Goal: Task Accomplishment & Management: Manage account settings

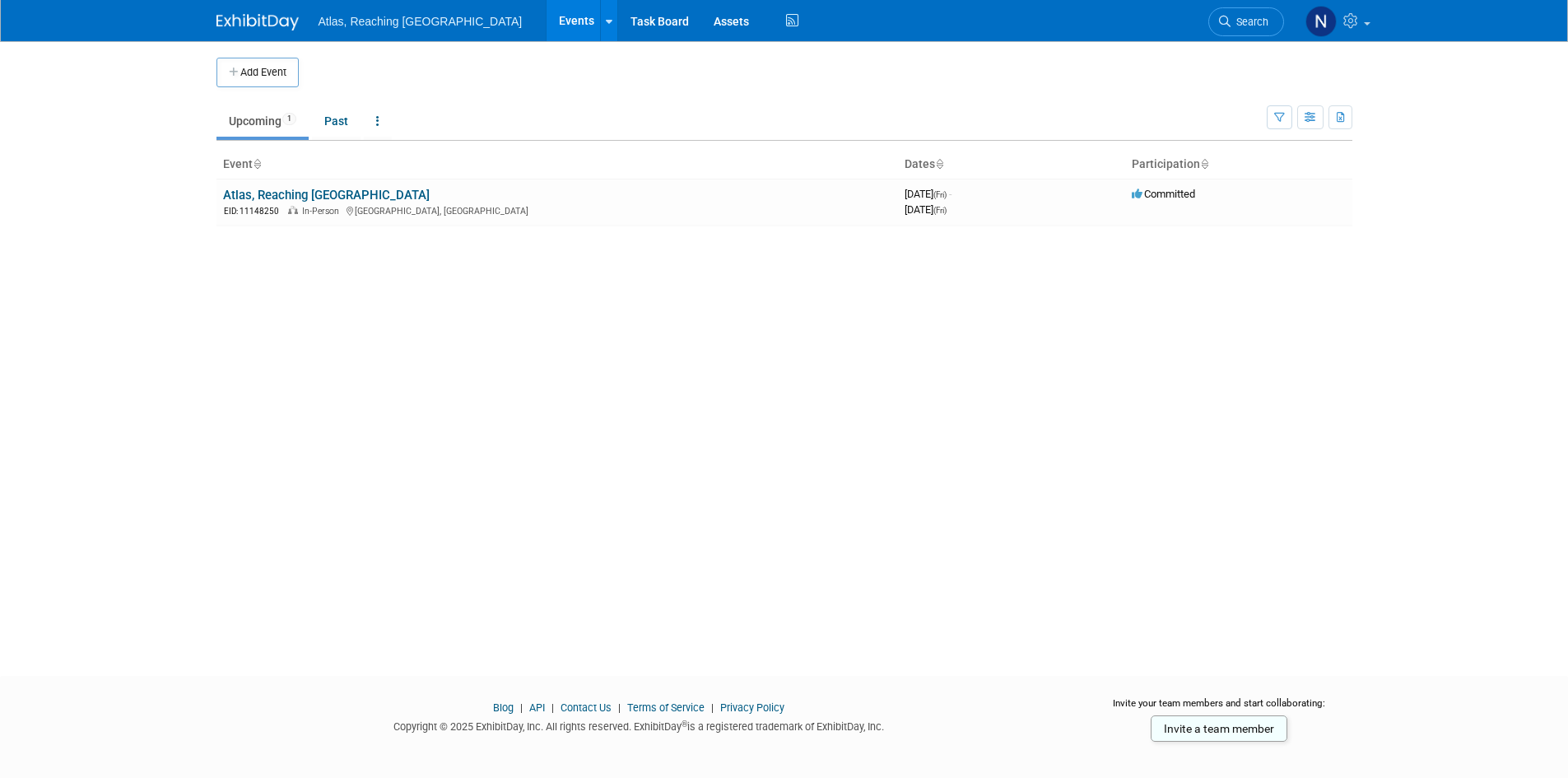
click at [296, 192] on link "Atlas, Reaching [GEOGRAPHIC_DATA]" at bounding box center [326, 195] width 207 height 14
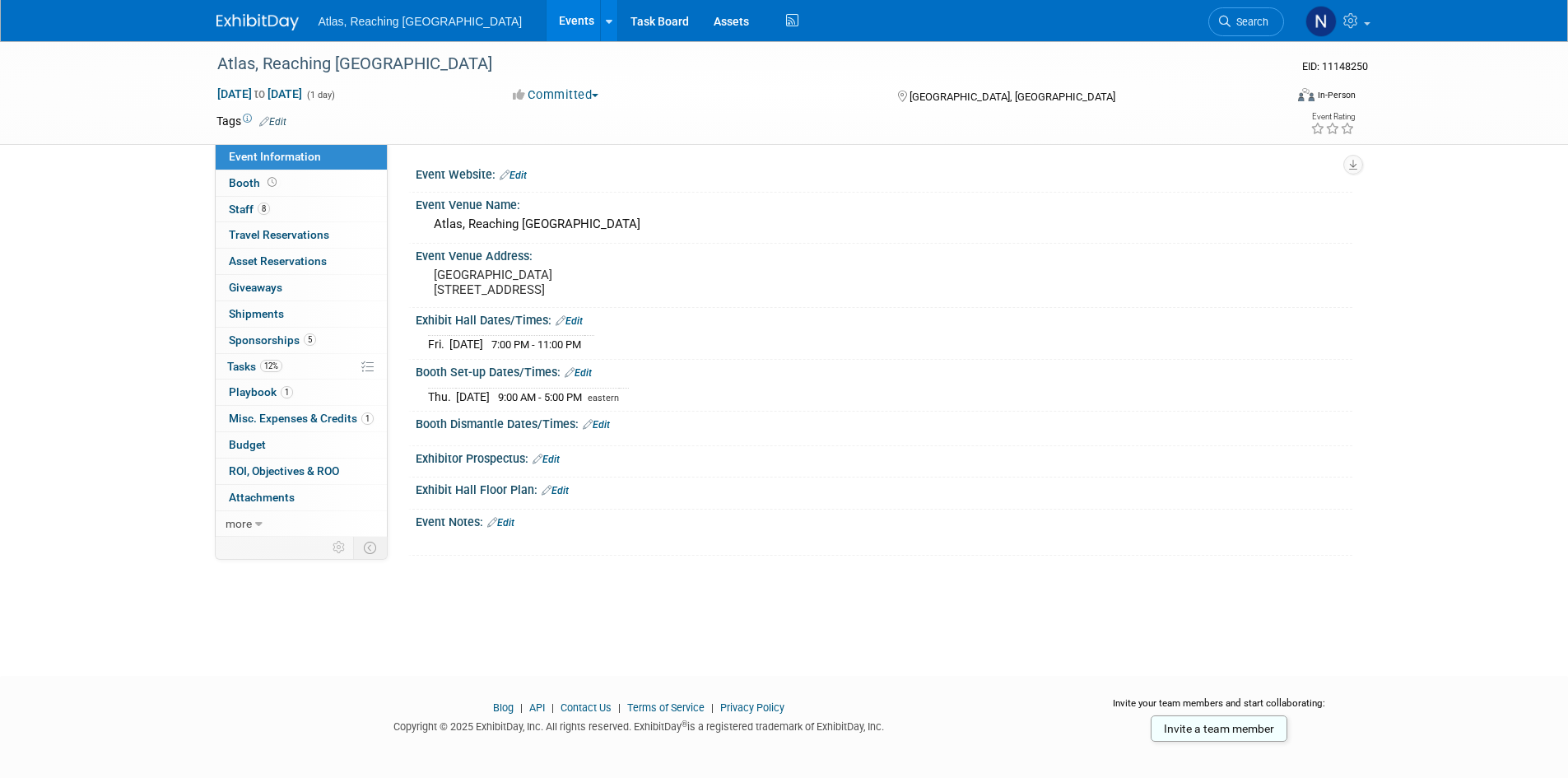
click at [595, 424] on link "Edit" at bounding box center [596, 425] width 27 height 12
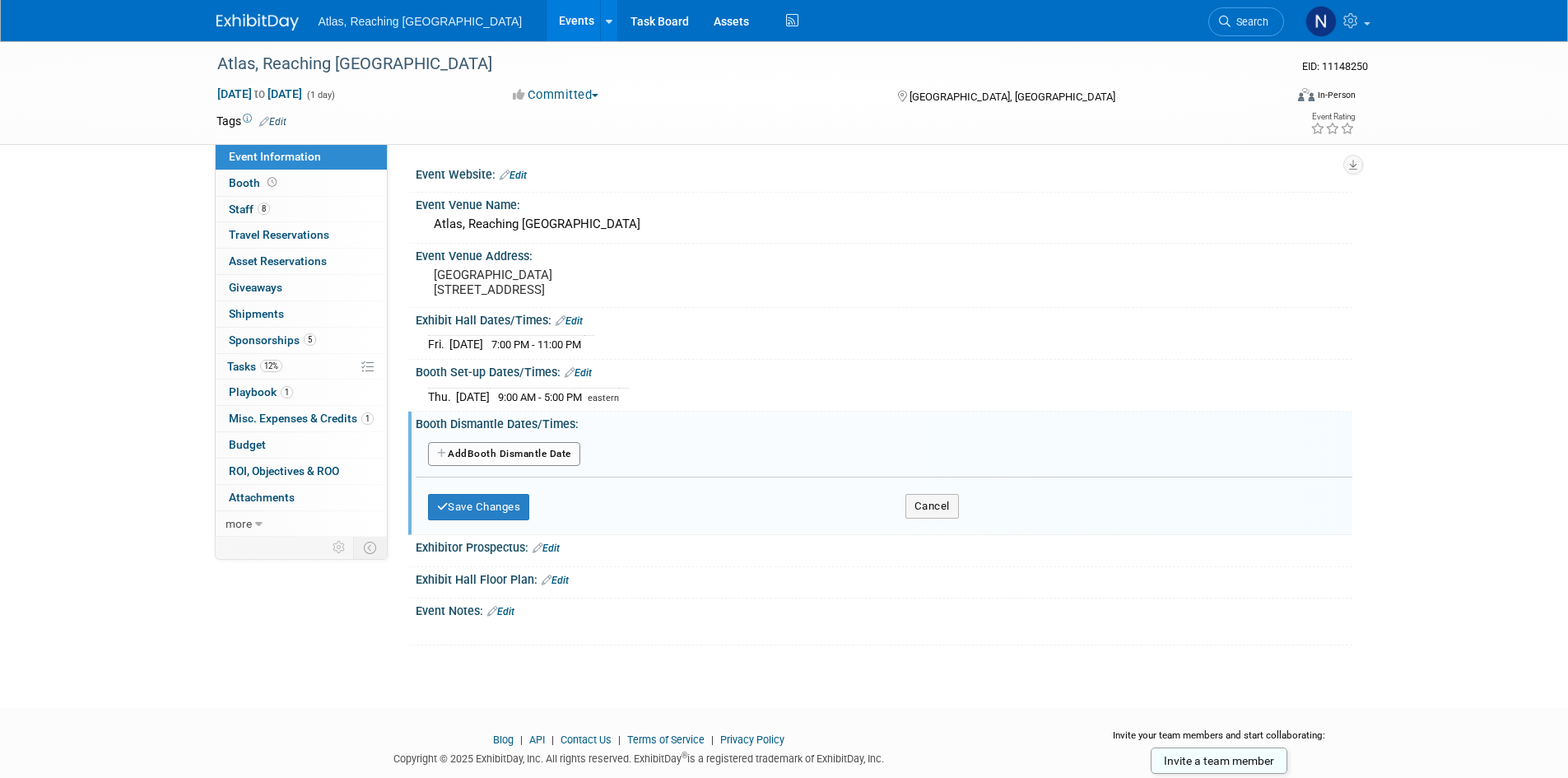
click at [528, 456] on button "Add Another Booth Dismantle Date" at bounding box center [504, 454] width 152 height 24
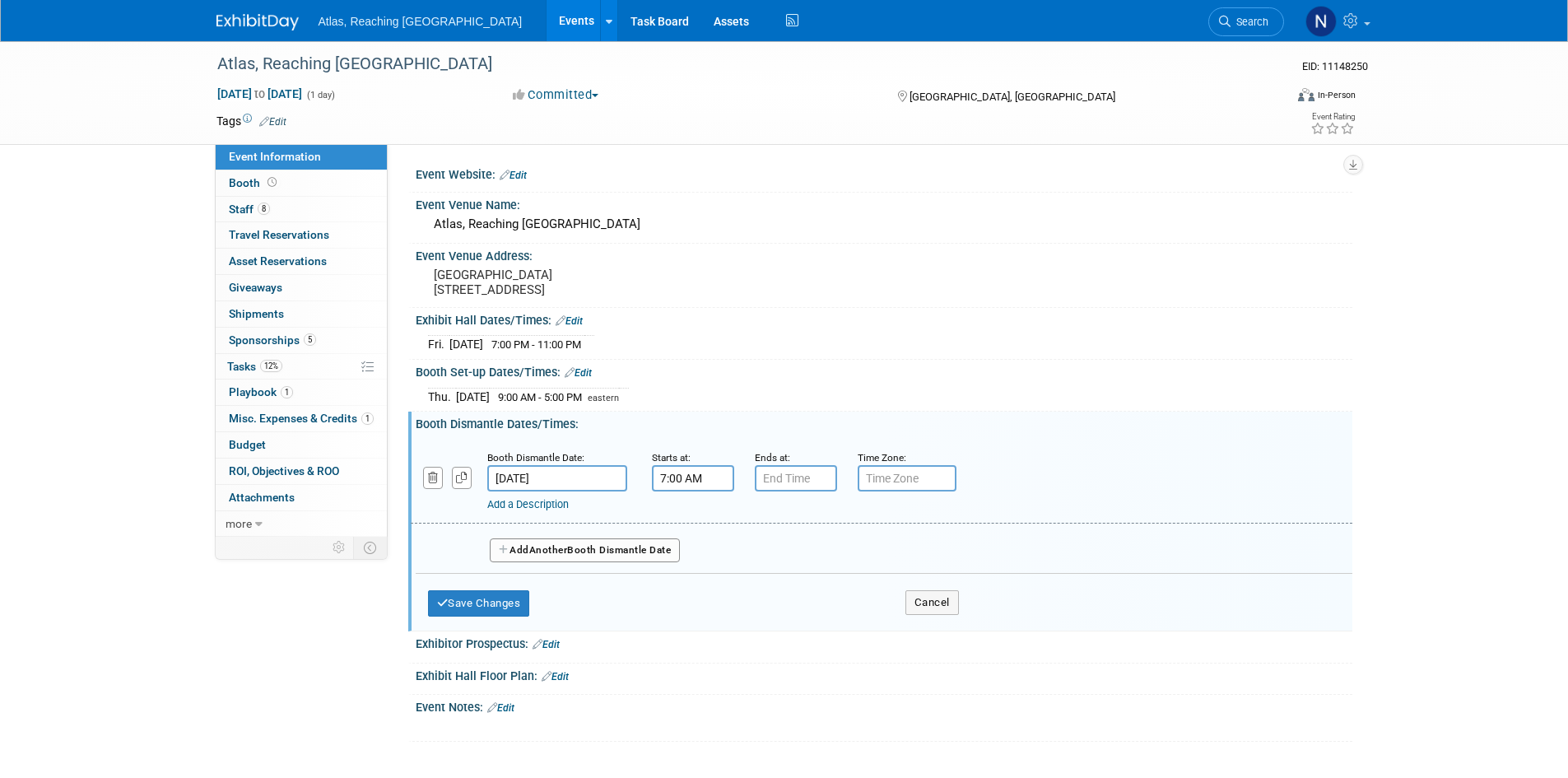
click at [705, 481] on input "7:00 AM" at bounding box center [692, 478] width 82 height 26
click at [690, 519] on span at bounding box center [690, 519] width 29 height 29
type input "8:00 AM"
click at [829, 622] on span at bounding box center [812, 627] width 111 height 29
click at [803, 473] on input "7:00 PM" at bounding box center [795, 478] width 82 height 26
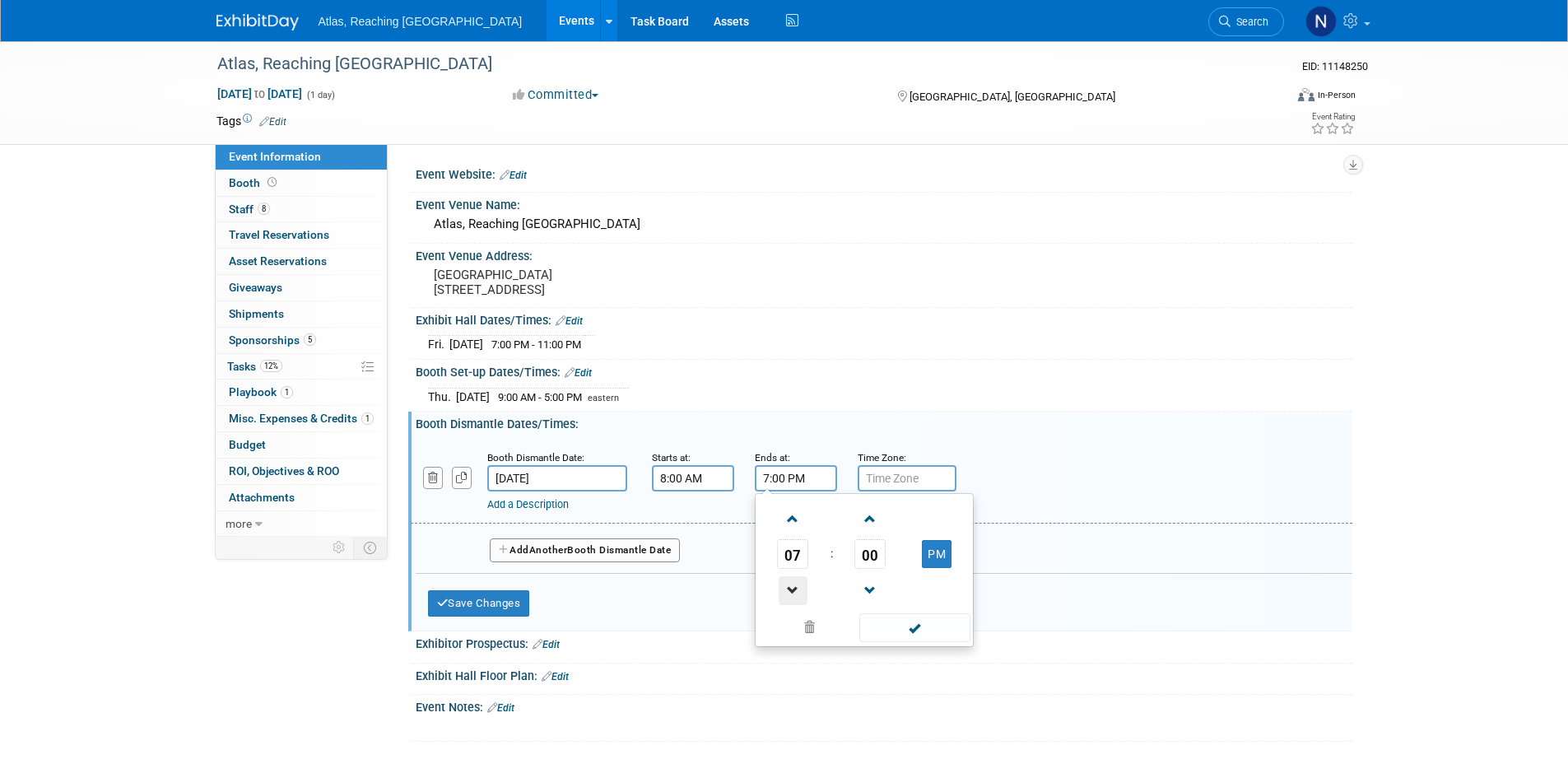
click at [796, 580] on span at bounding box center [793, 590] width 29 height 29
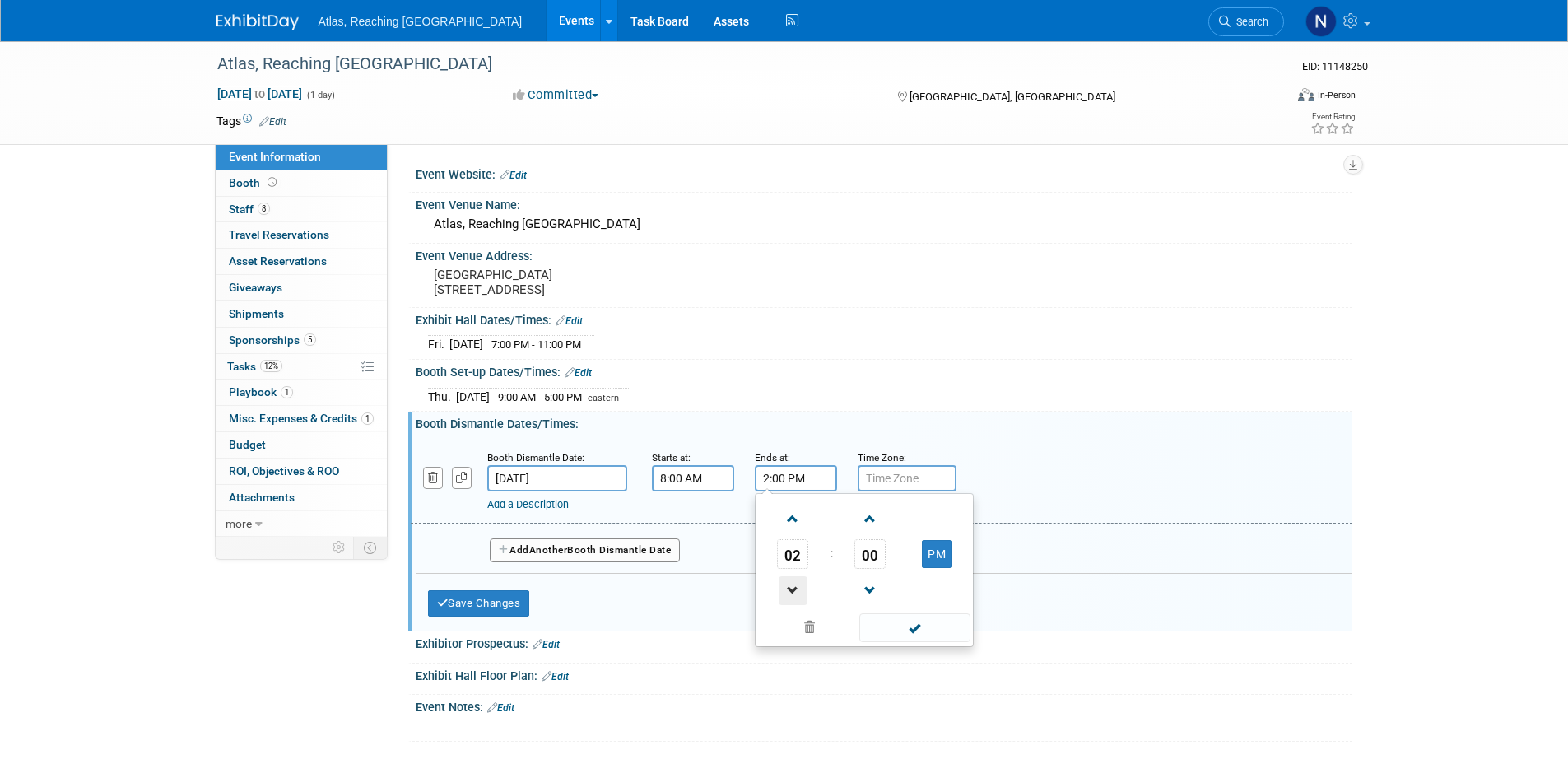
click at [796, 580] on span at bounding box center [793, 590] width 29 height 29
click at [939, 555] on button "AM" at bounding box center [936, 553] width 30 height 28
type input "11:00 PM"
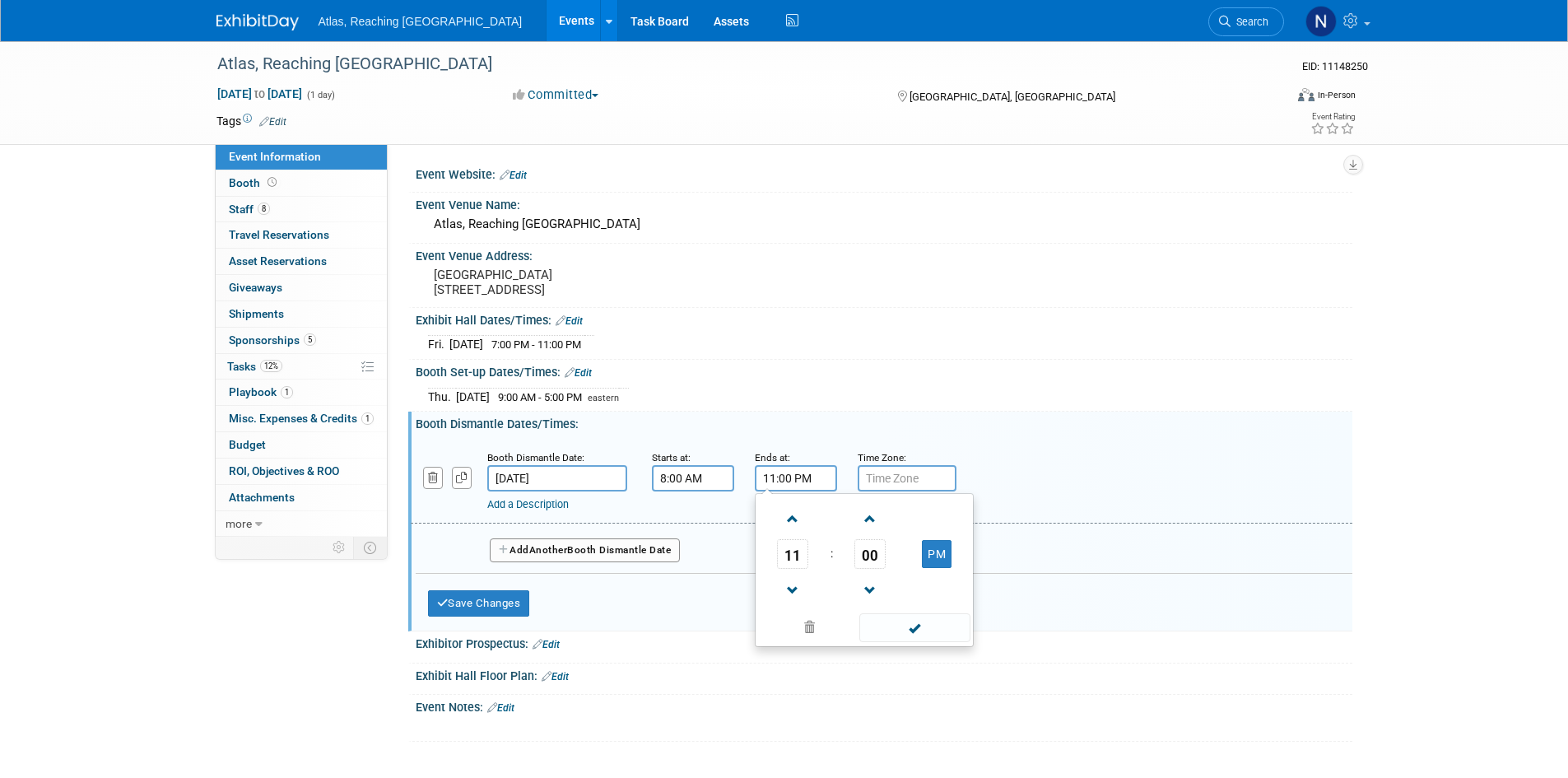
click at [1038, 474] on div "Add a Description Description:" at bounding box center [881, 480] width 966 height 63
click at [903, 476] on input "text" at bounding box center [906, 478] width 99 height 26
type input "eastern"
click at [975, 508] on div "Add a Description" at bounding box center [839, 504] width 704 height 14
drag, startPoint x: 823, startPoint y: 478, endPoint x: 751, endPoint y: 475, distance: 72.1
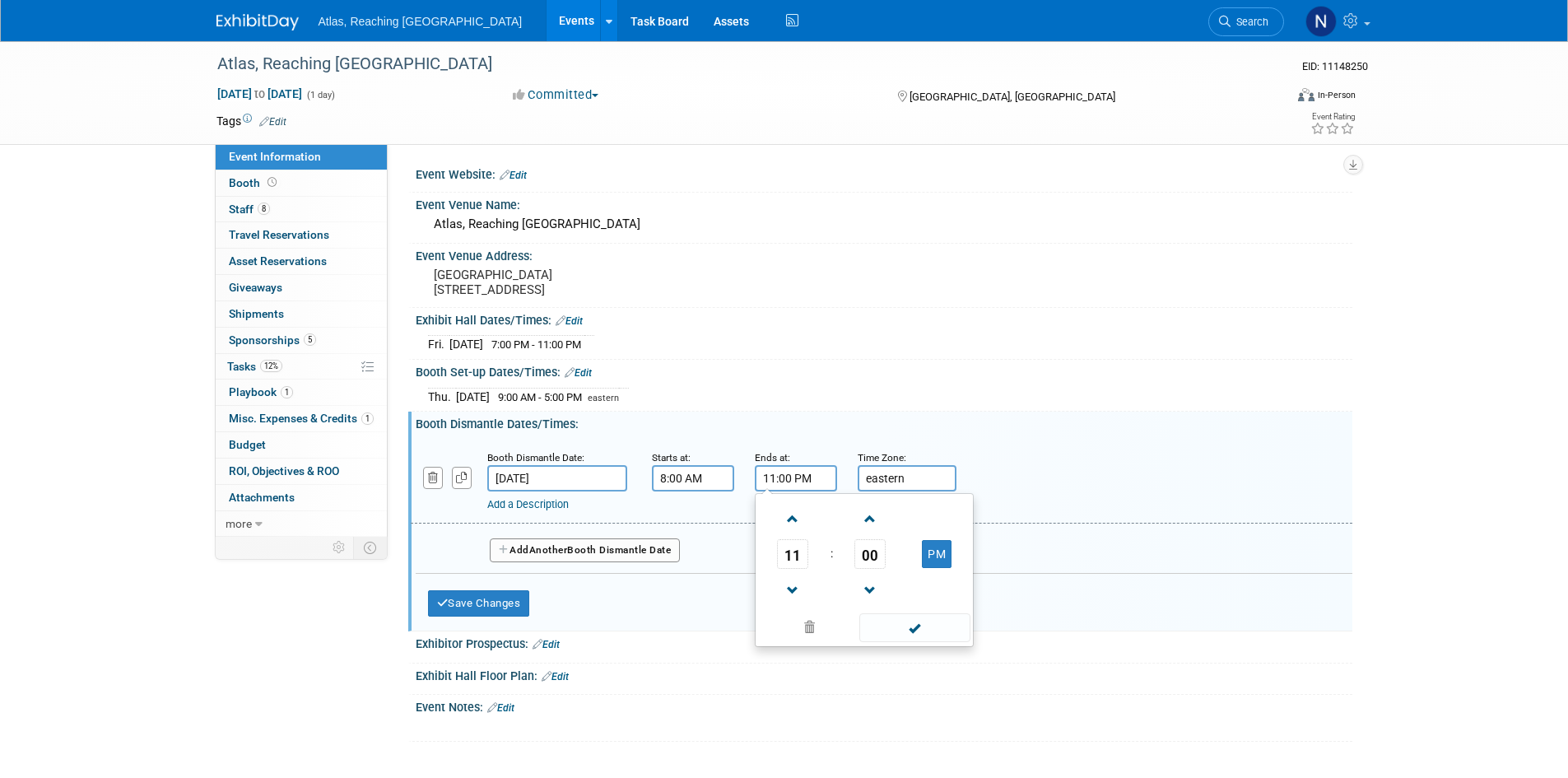
click at [751, 475] on div "Ends at: 11:00 PM 11 : 00 PM 12 01 02 03 04 05 06 07 08 09 10 11 00 05 10 15 20…" at bounding box center [793, 469] width 103 height 42
click at [1197, 511] on div "Booth Dismantle Date: [DATE] Starts at: 8:00 AM Ends at: 11 : 00 PM 12 01 02 03…" at bounding box center [881, 481] width 942 height 84
click at [568, 548] on span "Another" at bounding box center [549, 549] width 39 height 12
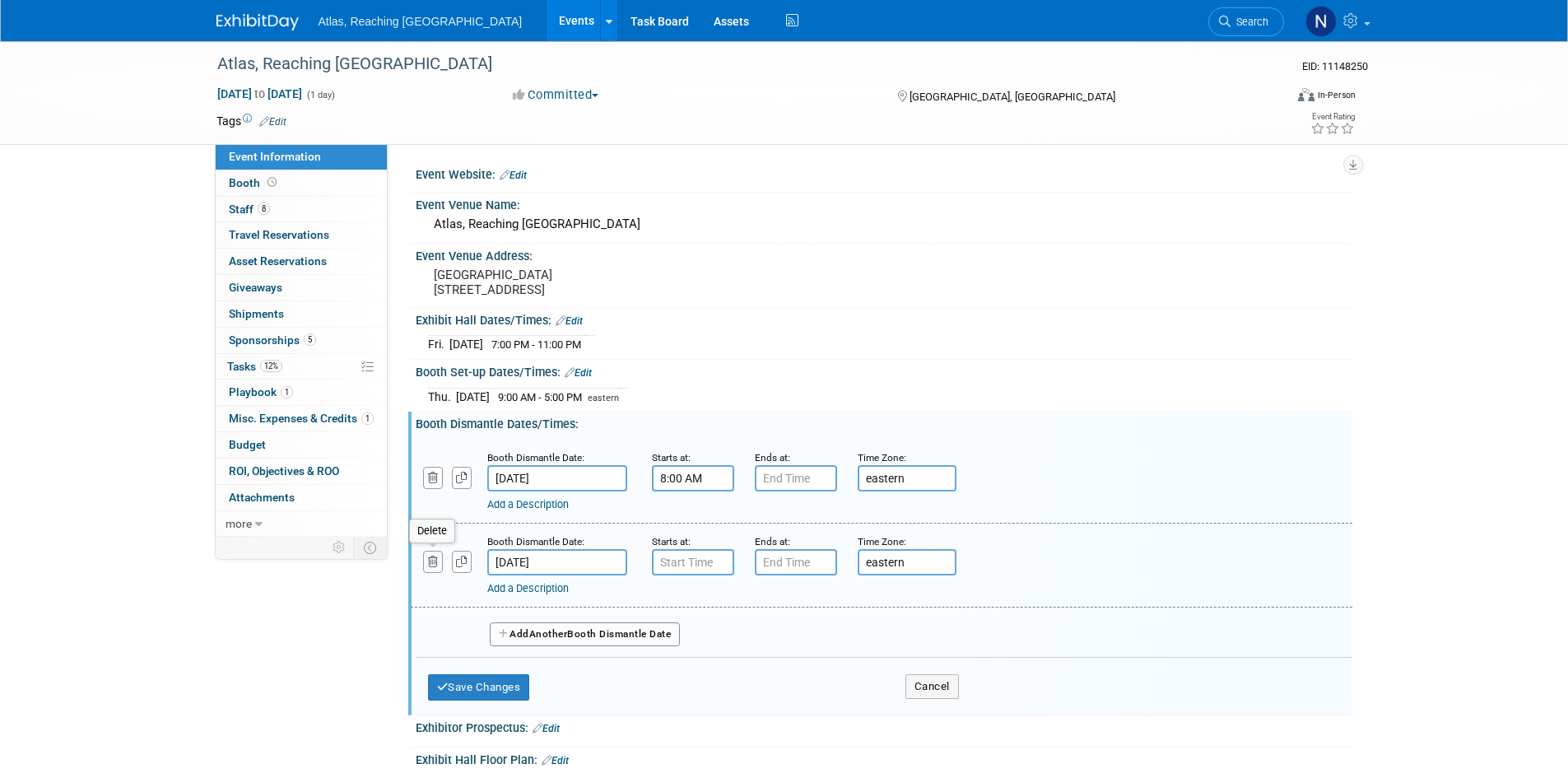
click at [439, 554] on button "button" at bounding box center [433, 561] width 21 height 23
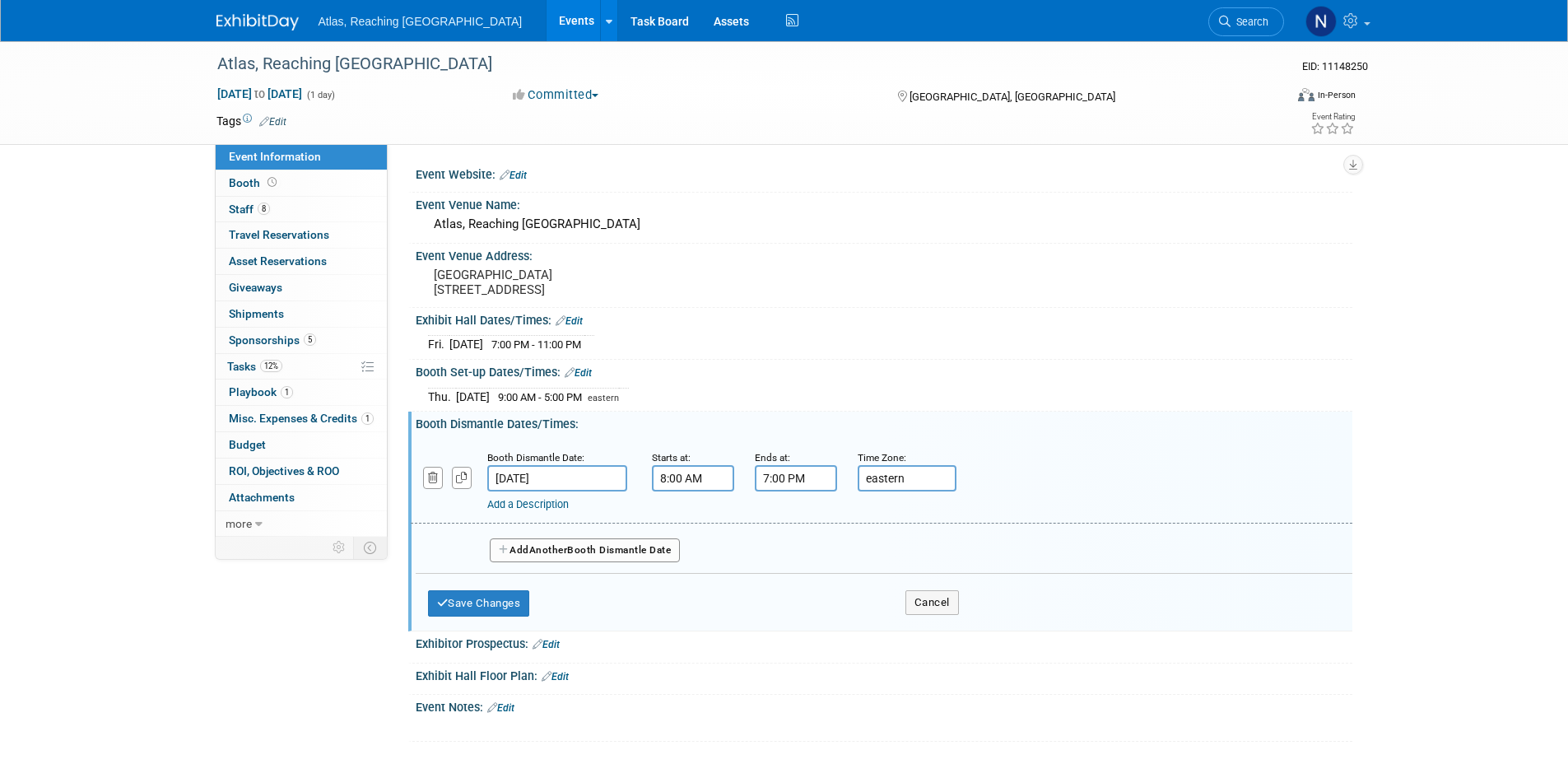
click at [779, 474] on input "7:00 PM" at bounding box center [795, 478] width 82 height 26
click at [802, 592] on span at bounding box center [793, 590] width 29 height 29
click at [796, 519] on span at bounding box center [793, 519] width 29 height 29
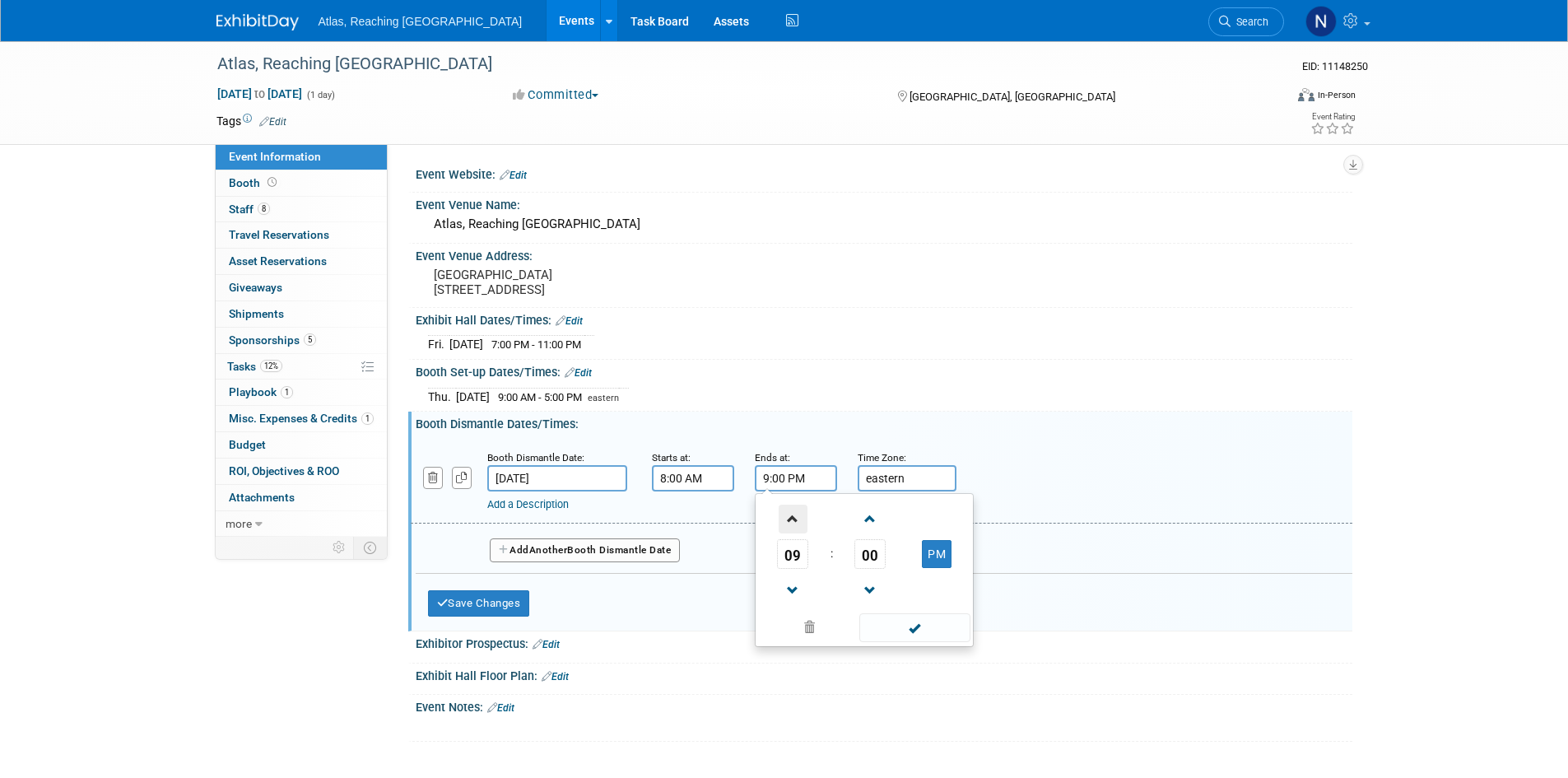
click at [796, 519] on span at bounding box center [793, 519] width 29 height 29
click at [928, 548] on button "PM" at bounding box center [936, 553] width 30 height 28
click at [931, 550] on button "AM" at bounding box center [936, 553] width 30 height 28
type input "11:00 PM"
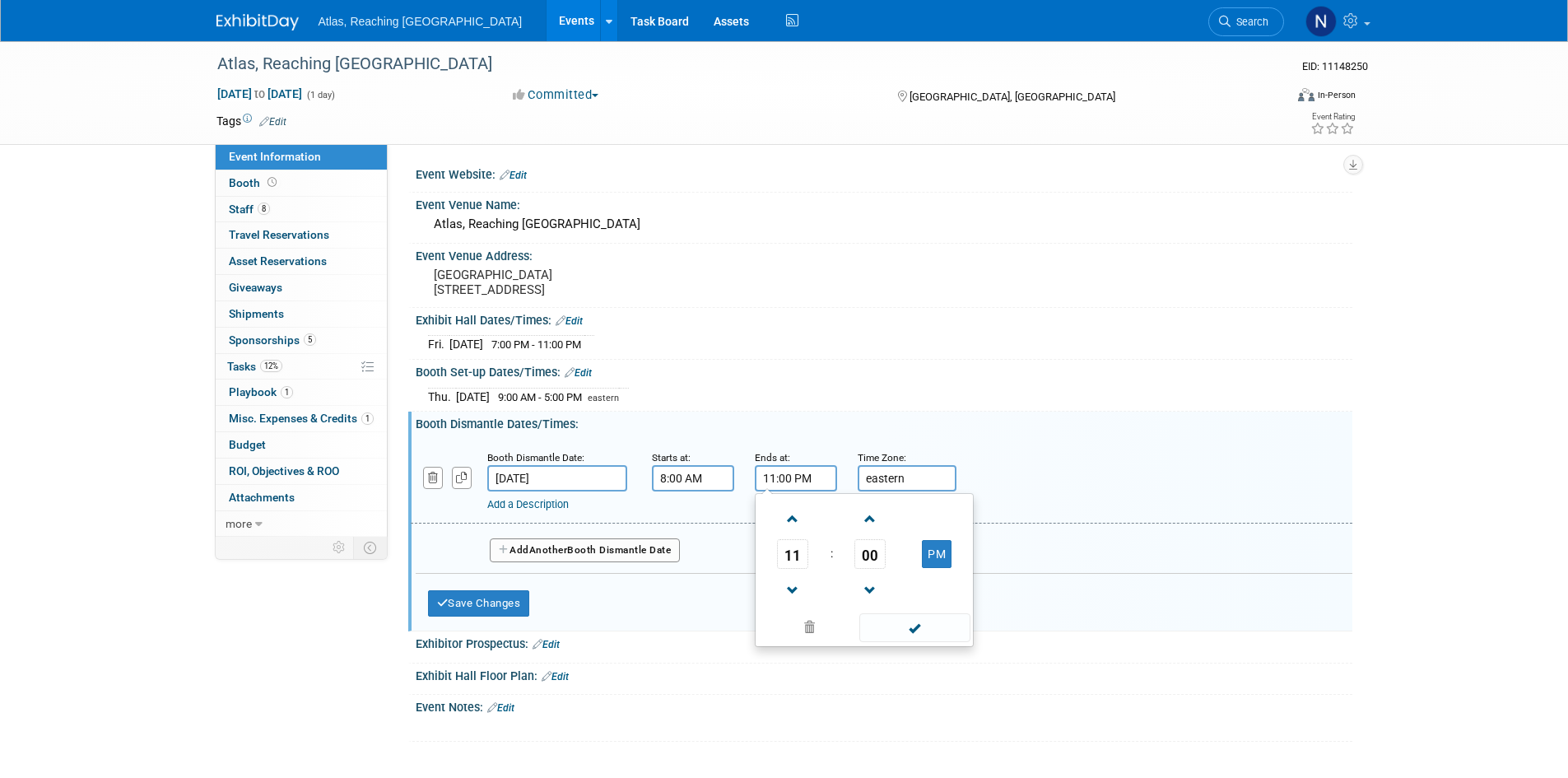
drag, startPoint x: 914, startPoint y: 632, endPoint x: 920, endPoint y: 641, distance: 10.8
click at [914, 631] on span at bounding box center [915, 627] width 111 height 29
click at [955, 675] on div "Exhibit Hall Floor Plan: Edit" at bounding box center [884, 674] width 936 height 22
click at [493, 605] on button "Save Changes" at bounding box center [479, 603] width 102 height 26
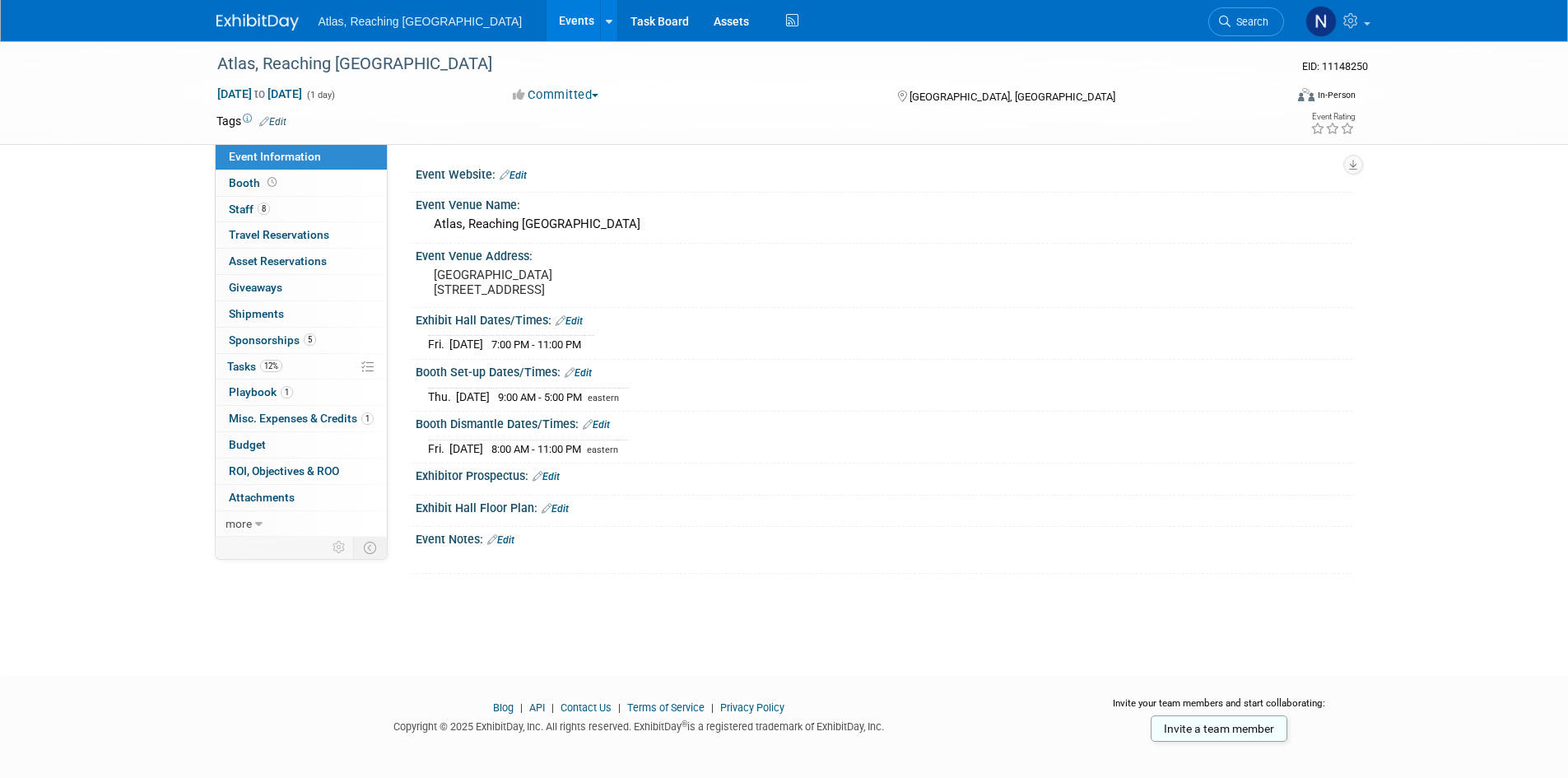
click at [545, 474] on link "Edit" at bounding box center [546, 476] width 27 height 12
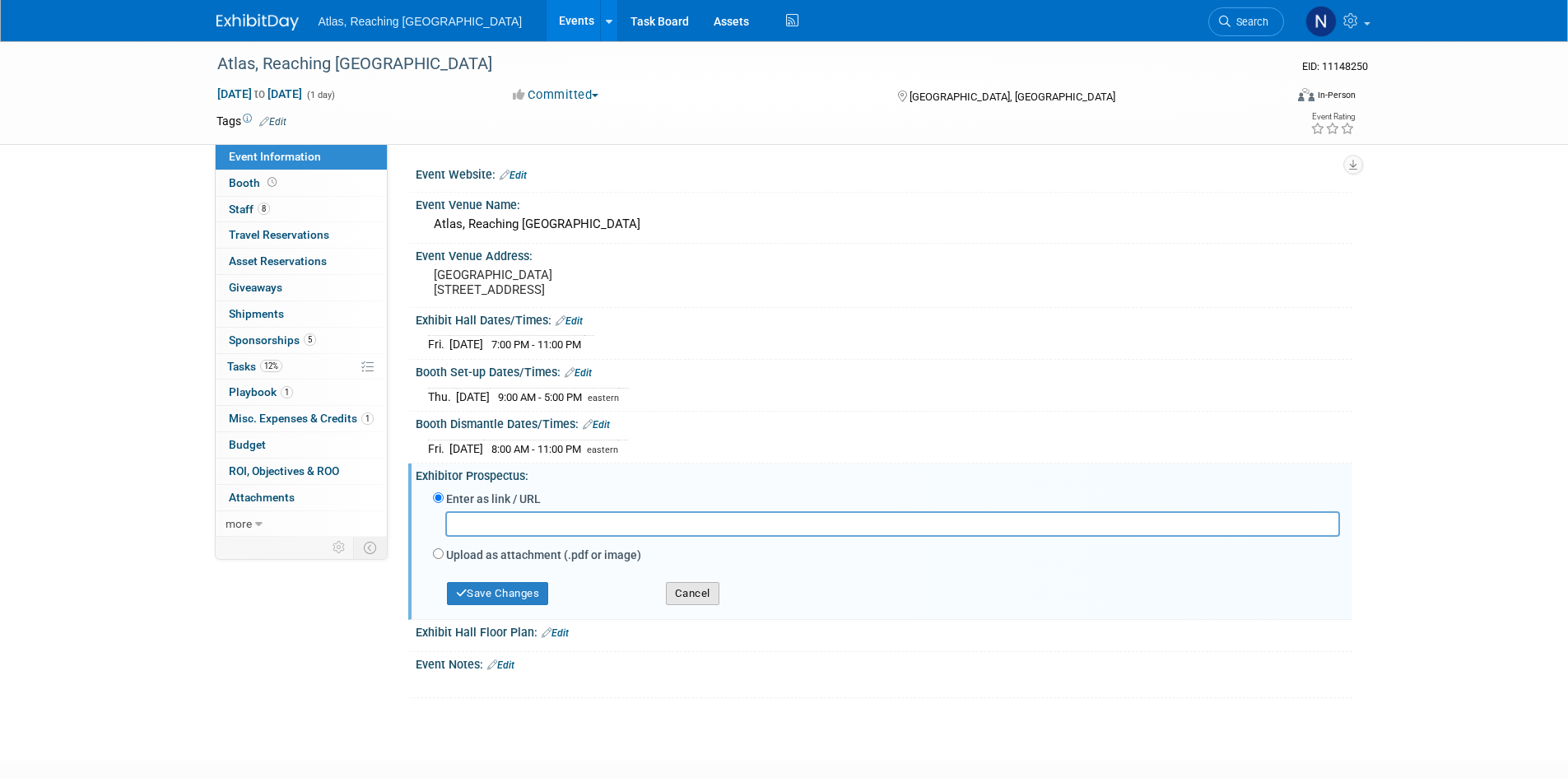
click at [701, 594] on button "Cancel" at bounding box center [692, 593] width 53 height 23
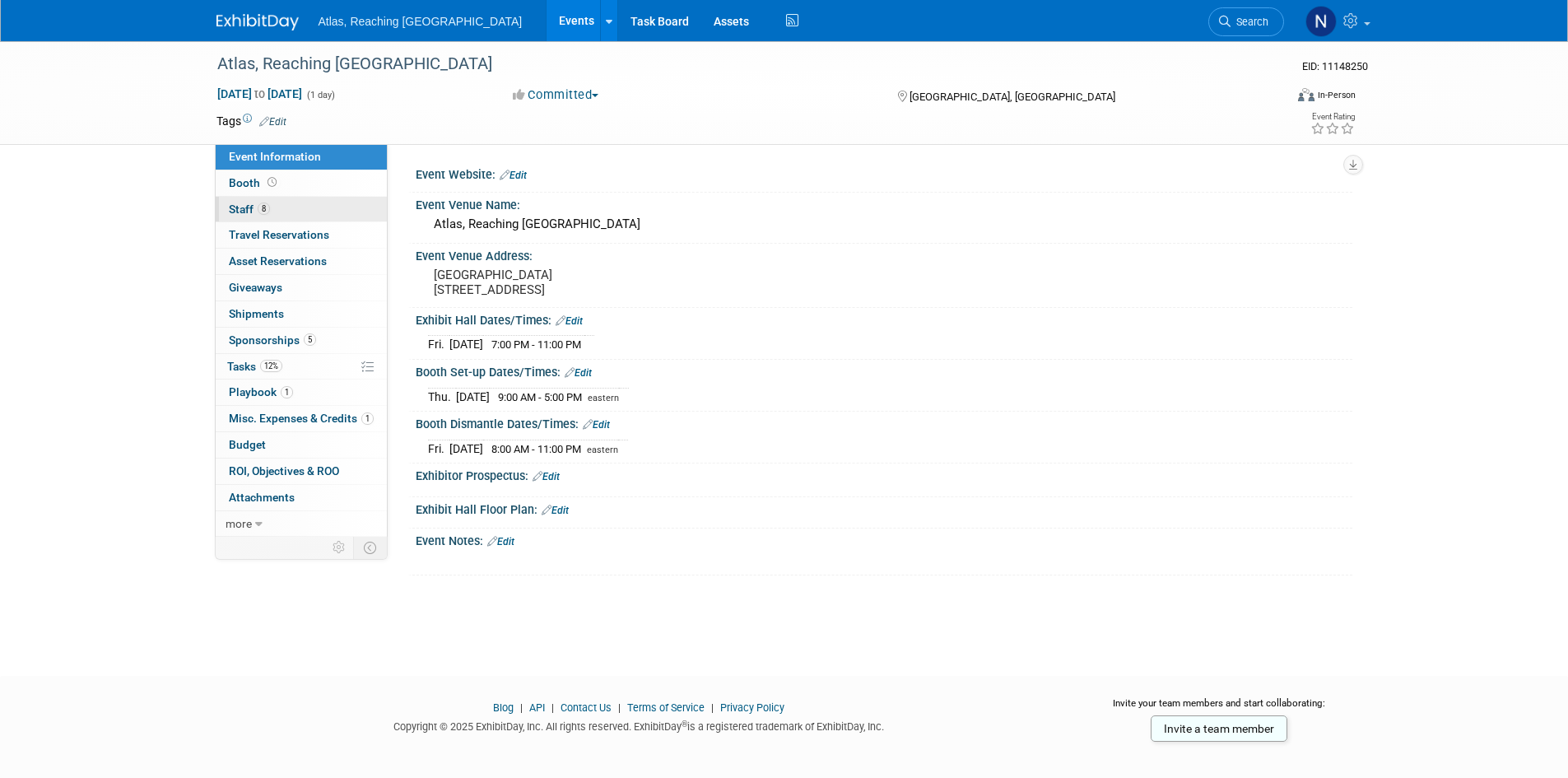
click at [263, 208] on span "8" at bounding box center [264, 209] width 13 height 13
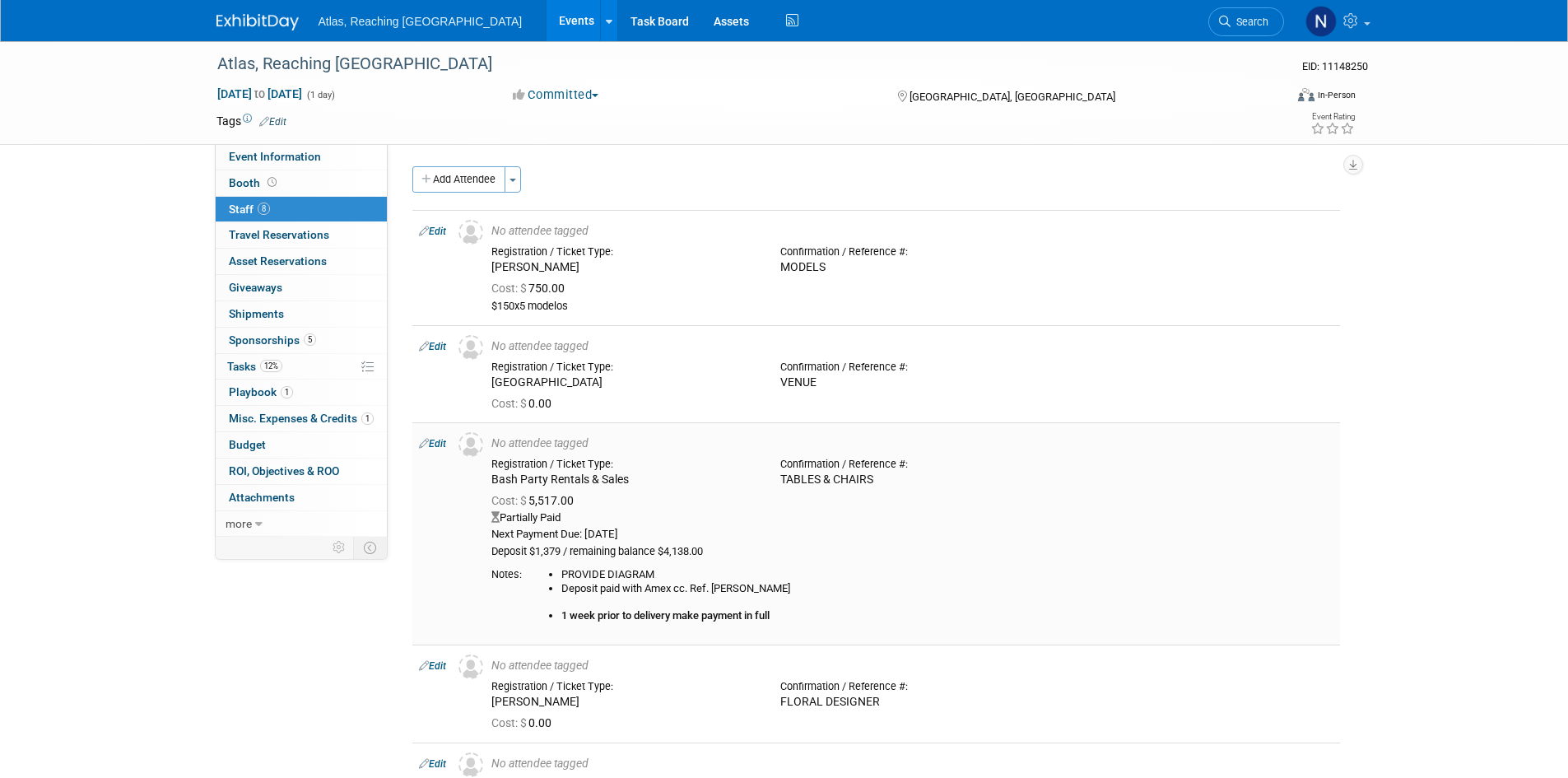
scroll to position [548, 0]
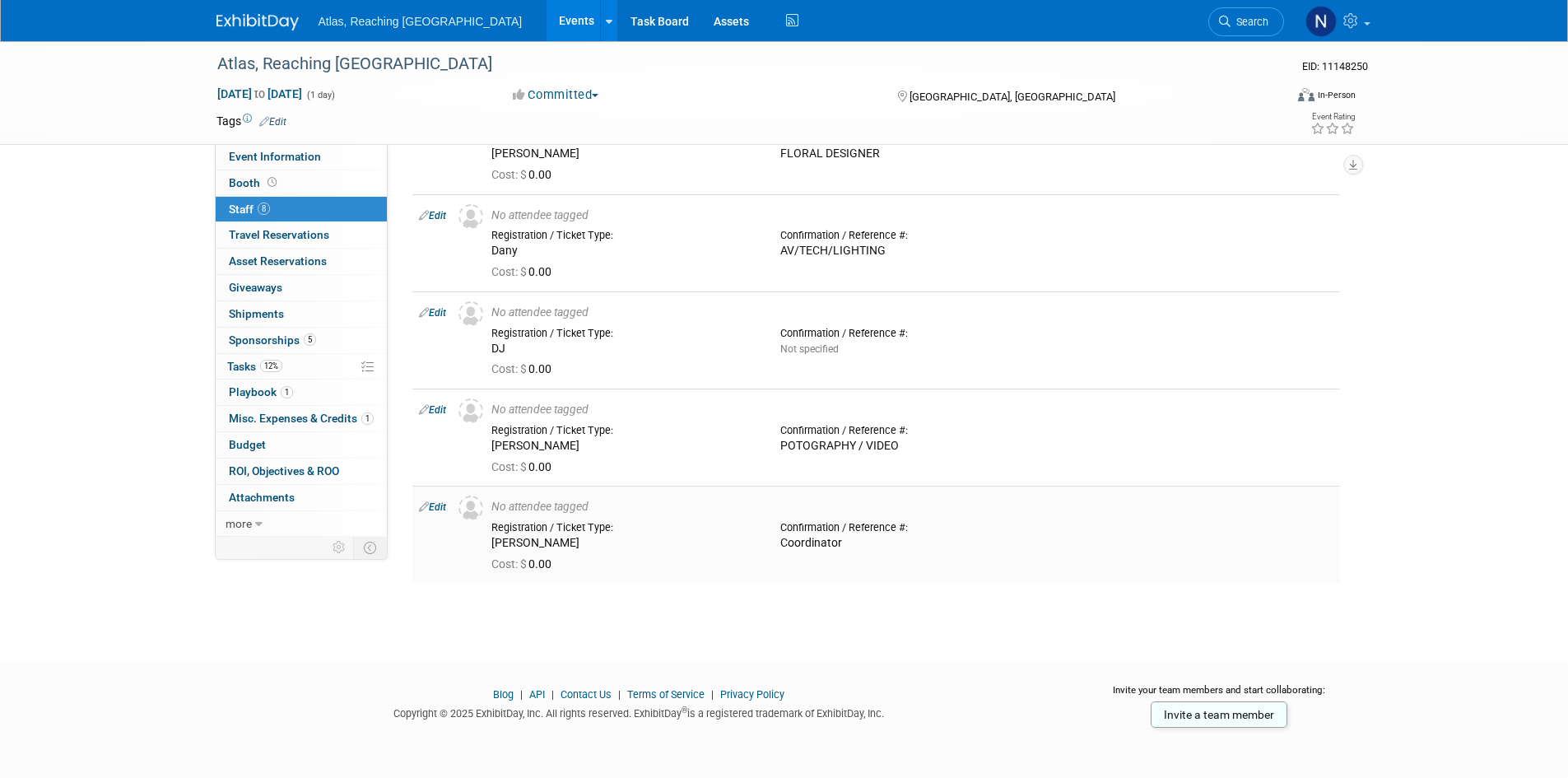
click at [583, 512] on div "No attendee tagged" at bounding box center [913, 507] width 842 height 14
click at [586, 506] on div "No attendee tagged" at bounding box center [913, 507] width 842 height 14
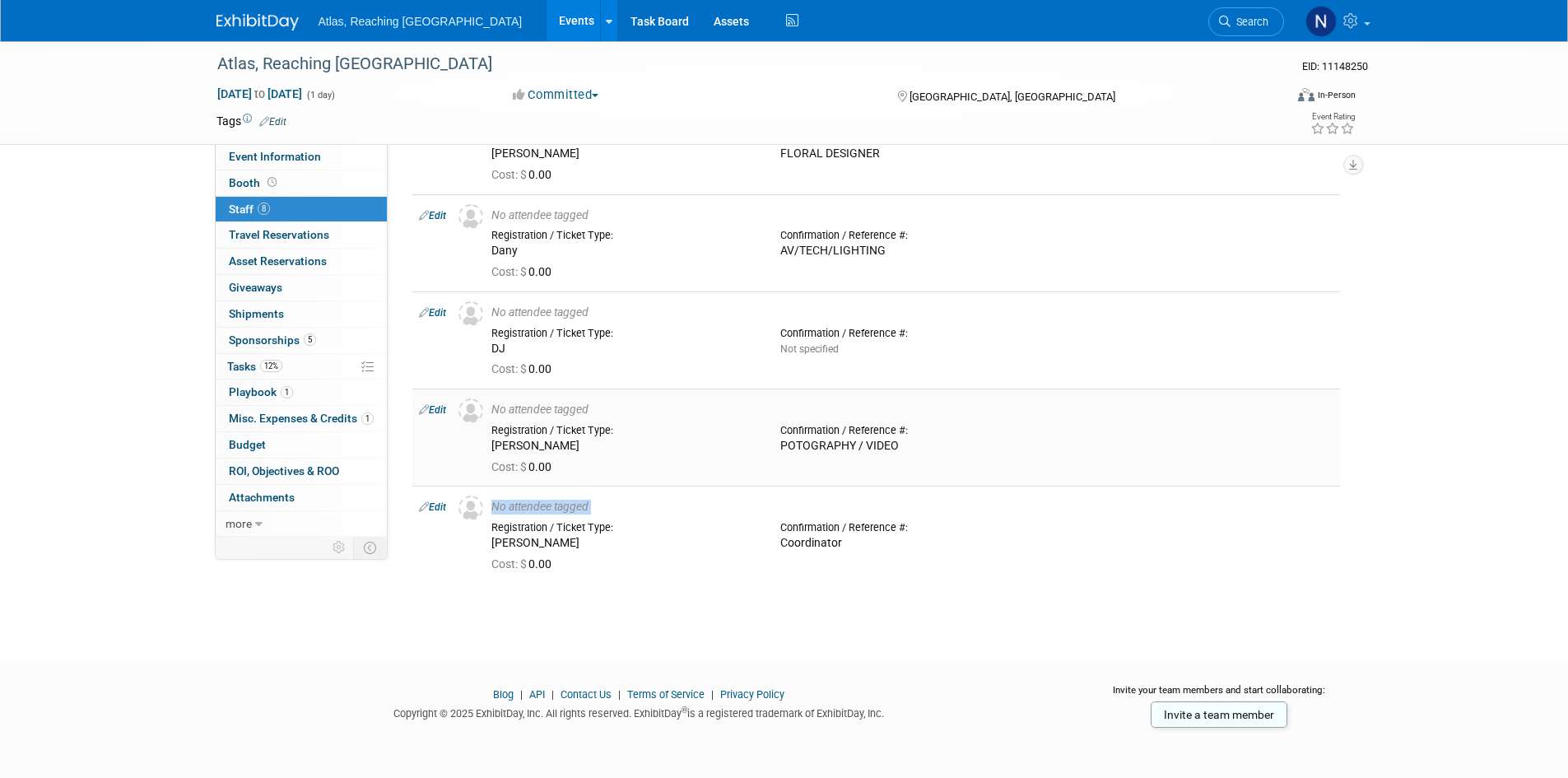
scroll to position [0, 0]
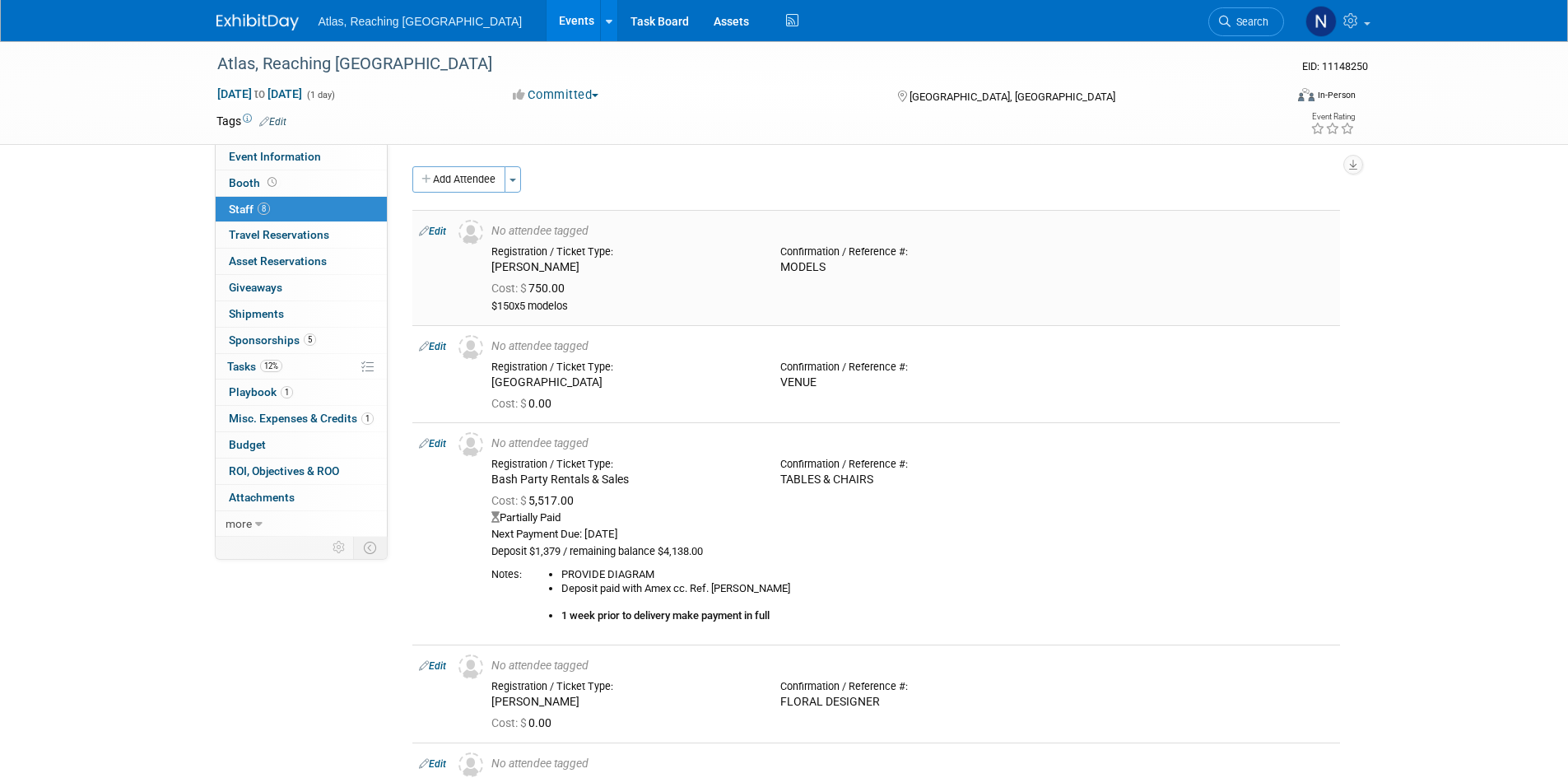
click at [525, 217] on td "No attendee tagged Registration / Ticket Type: [PERSON_NAME] MODELS Cost: $ 750…" at bounding box center [912, 267] width 855 height 115
click at [513, 180] on span "button" at bounding box center [512, 181] width 6 height 4
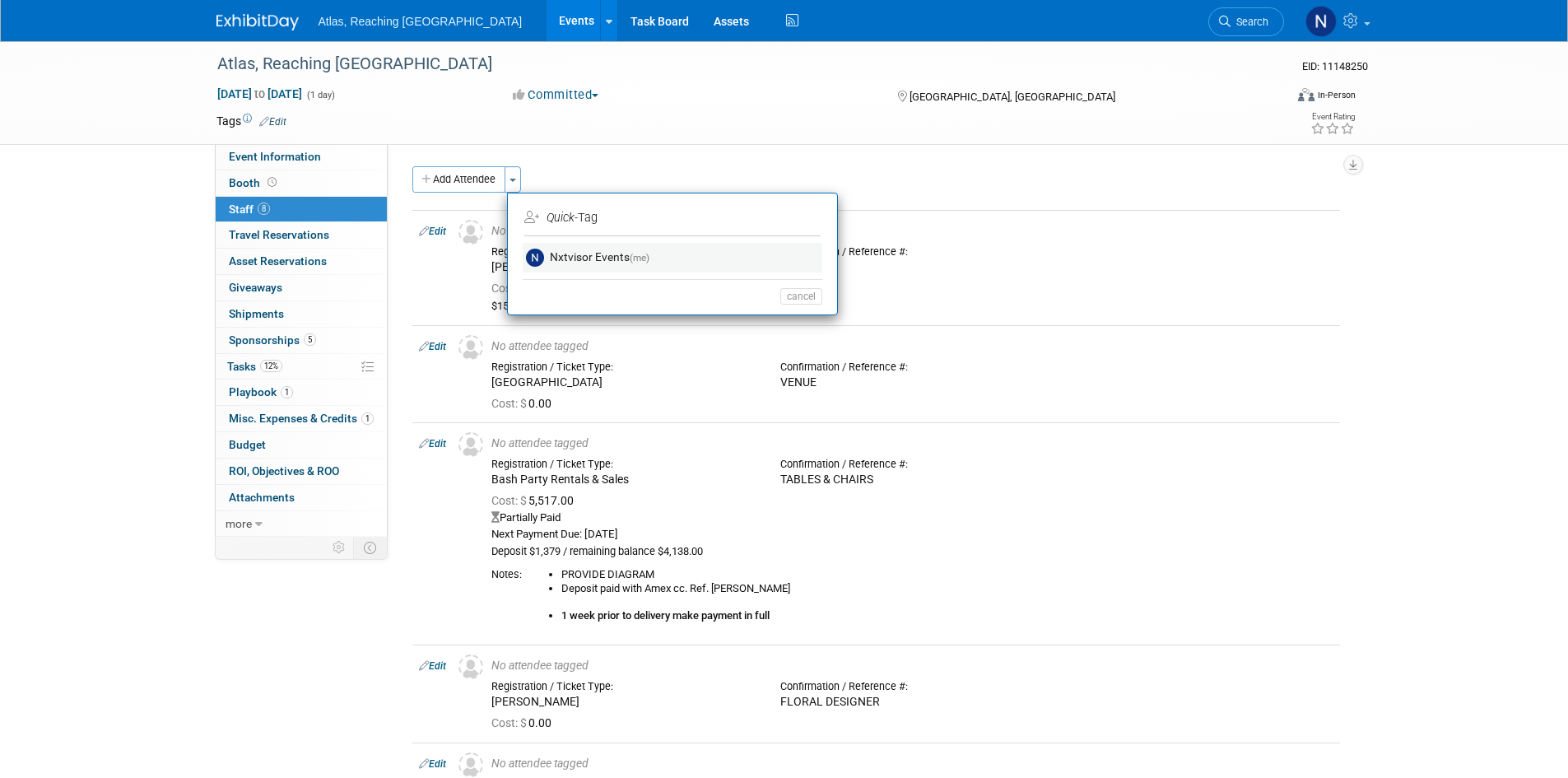
click at [554, 255] on link "Nxtvisor Events (me)" at bounding box center [671, 258] width 299 height 30
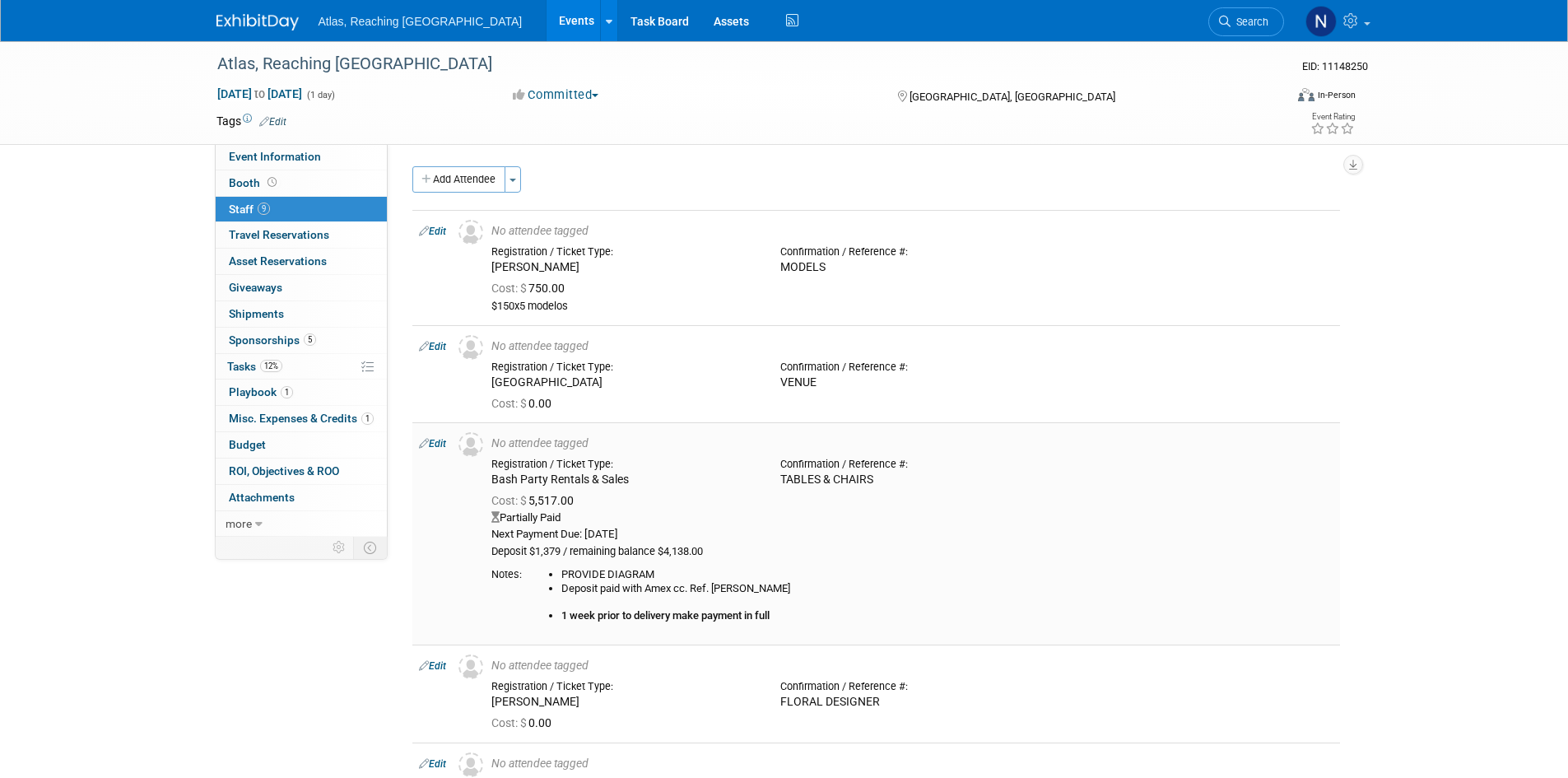
scroll to position [610, 0]
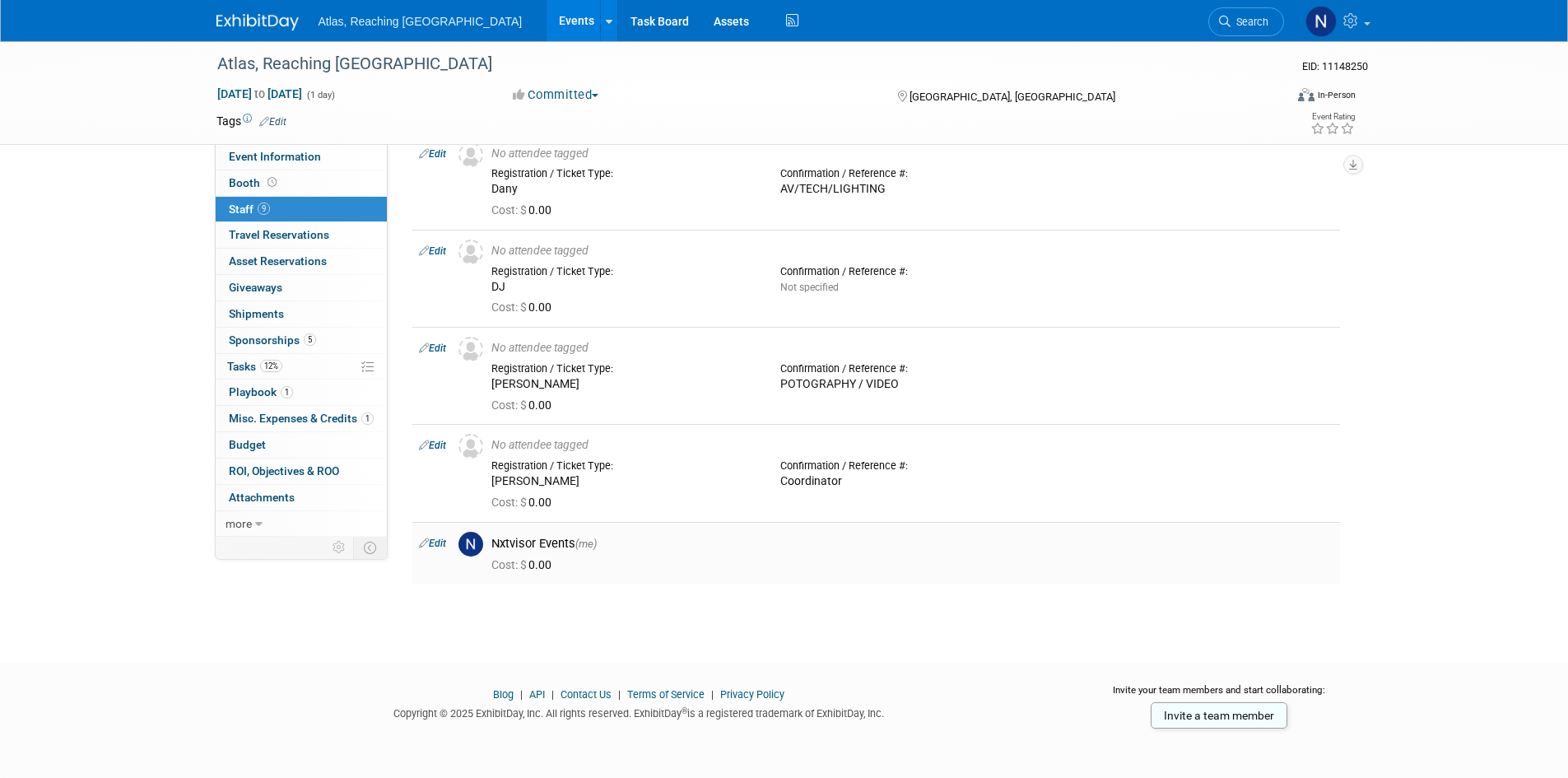
click at [1218, 568] on div "Cost: $ 0.00" at bounding box center [913, 565] width 842 height 14
drag, startPoint x: 1217, startPoint y: 545, endPoint x: 717, endPoint y: 557, distance: 500.1
click at [1213, 548] on div "Nxtvisor Events (me)" at bounding box center [913, 543] width 842 height 15
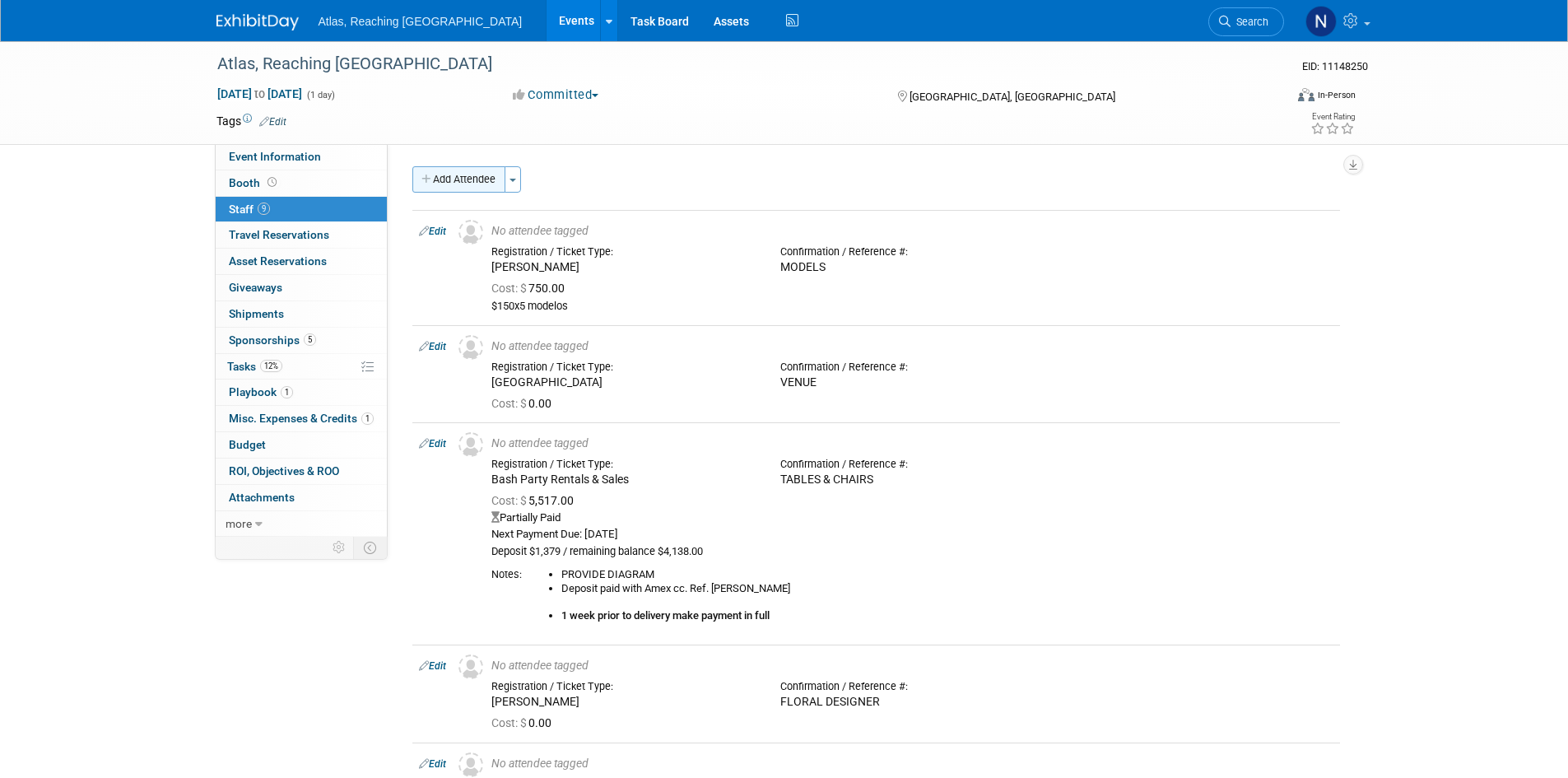
click at [486, 178] on button "Add Attendee" at bounding box center [458, 179] width 93 height 26
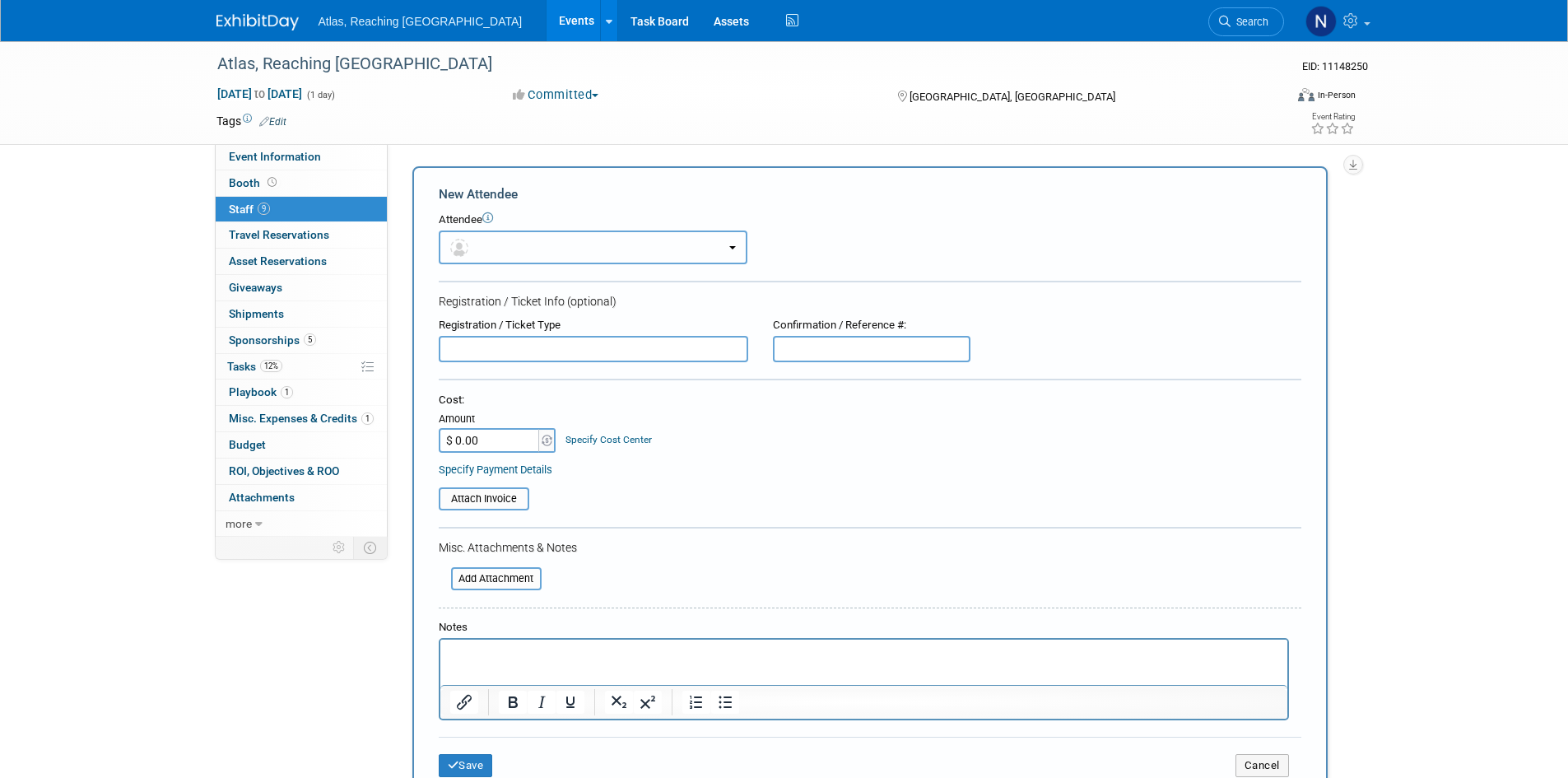
click at [728, 245] on button "button" at bounding box center [593, 247] width 309 height 33
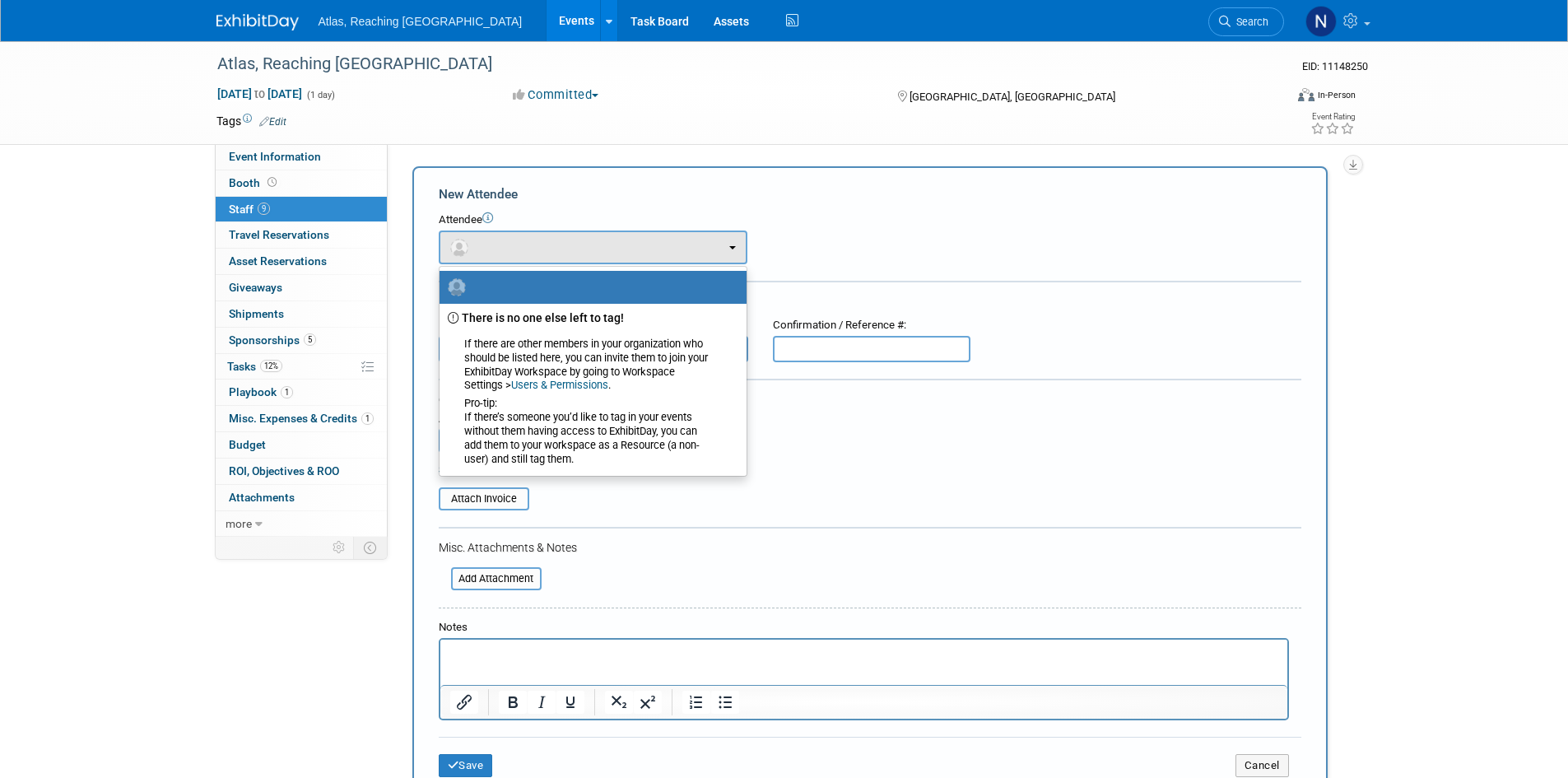
click at [561, 382] on link "Users & Permissions" at bounding box center [559, 385] width 97 height 13
click at [831, 466] on div "Specify Payment Details" at bounding box center [869, 469] width 862 height 17
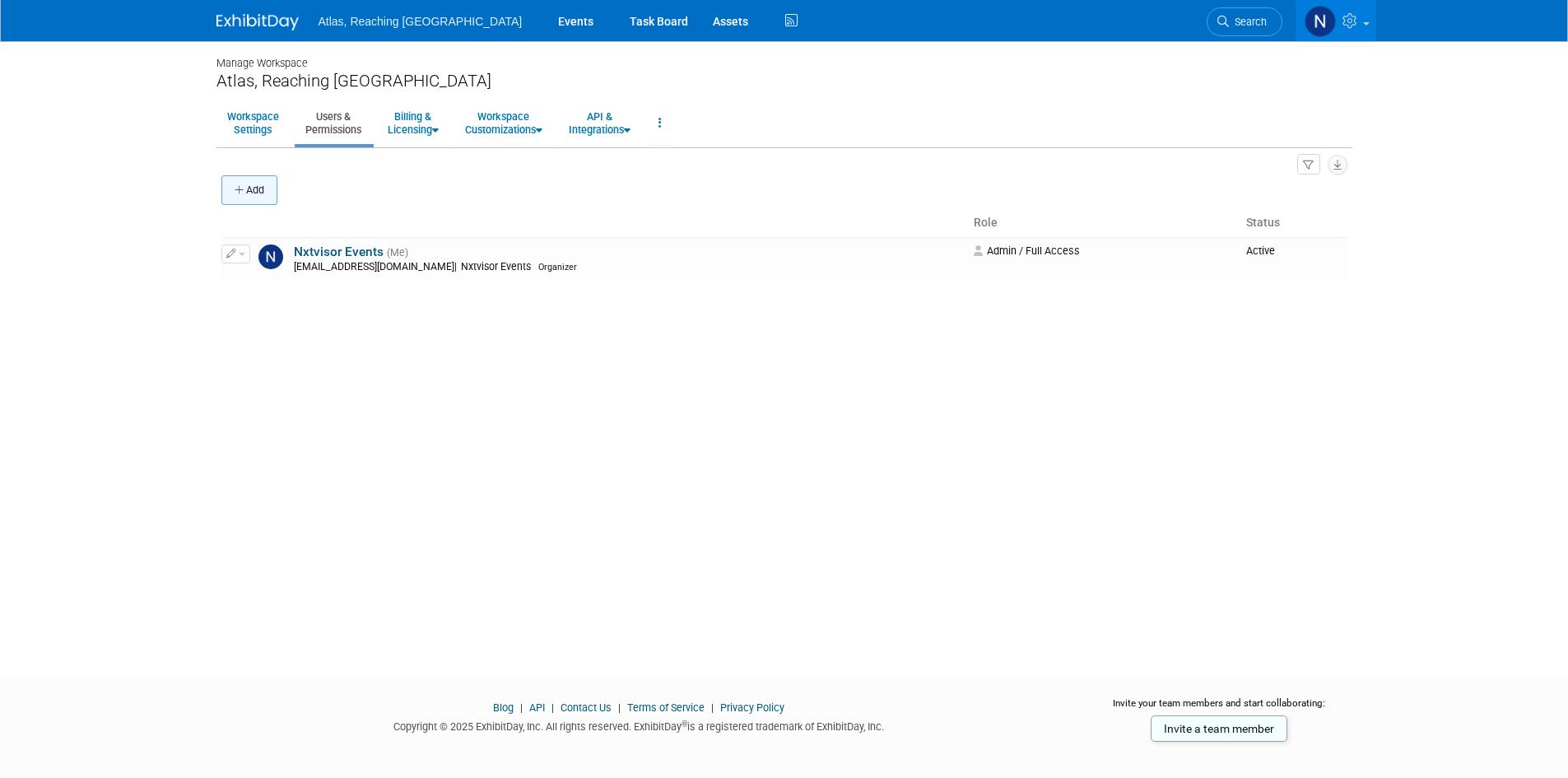
click at [243, 189] on icon "button" at bounding box center [240, 191] width 12 height 11
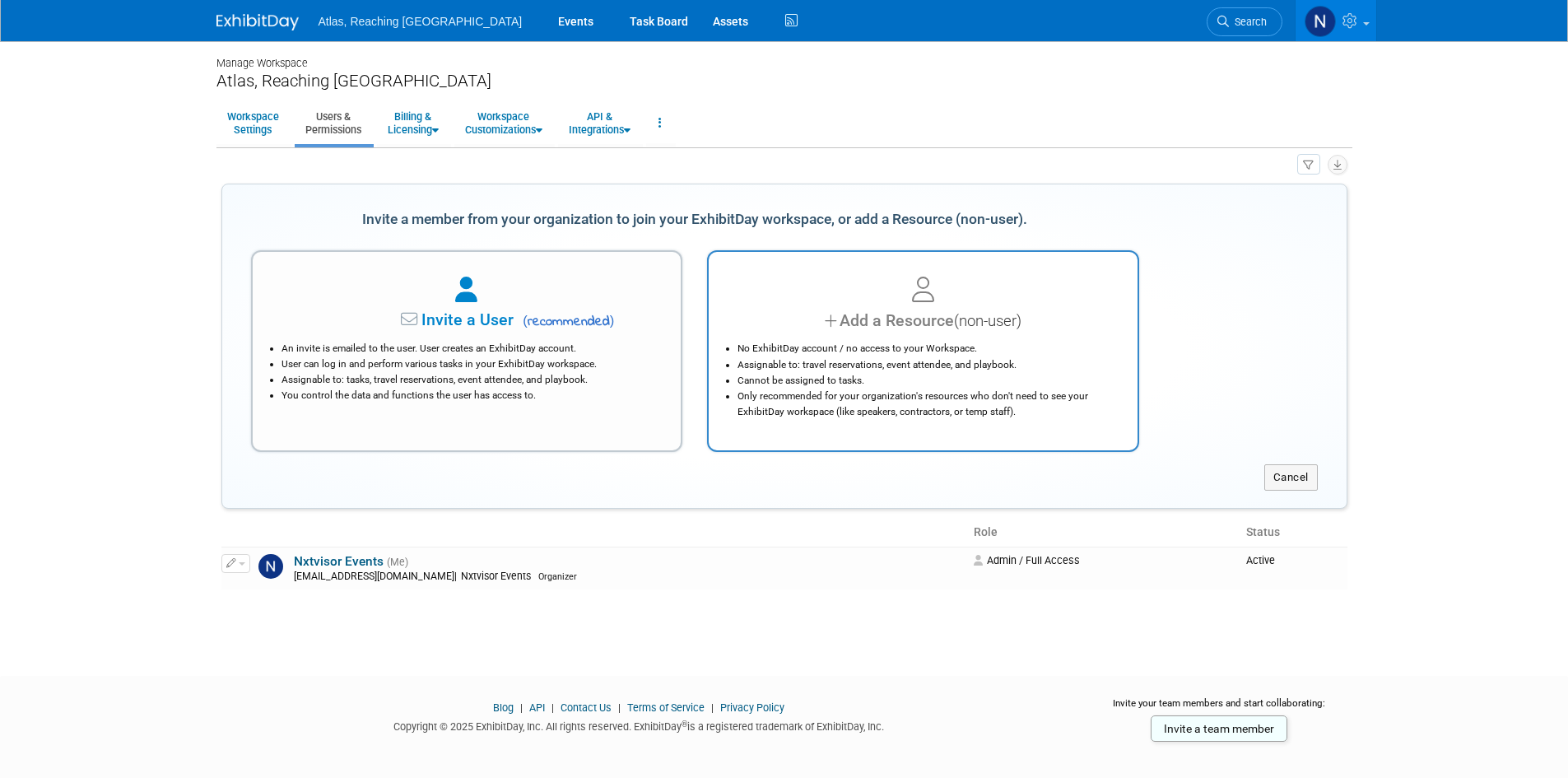
click at [831, 342] on li "No ExhibitDay account / no access to your Workspace." at bounding box center [927, 348] width 380 height 15
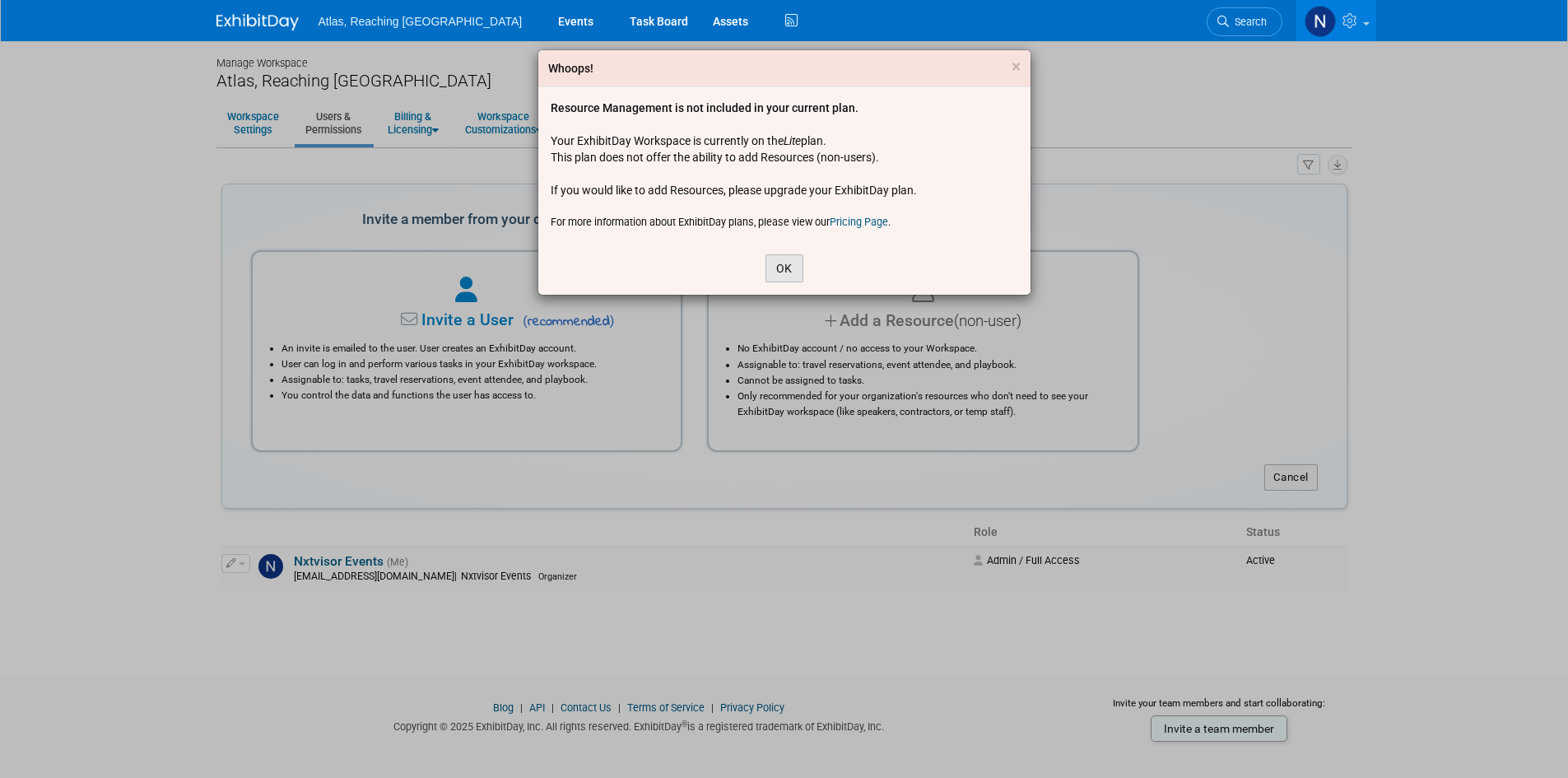
click at [788, 268] on button "OK" at bounding box center [784, 267] width 38 height 28
